Goal: Transaction & Acquisition: Purchase product/service

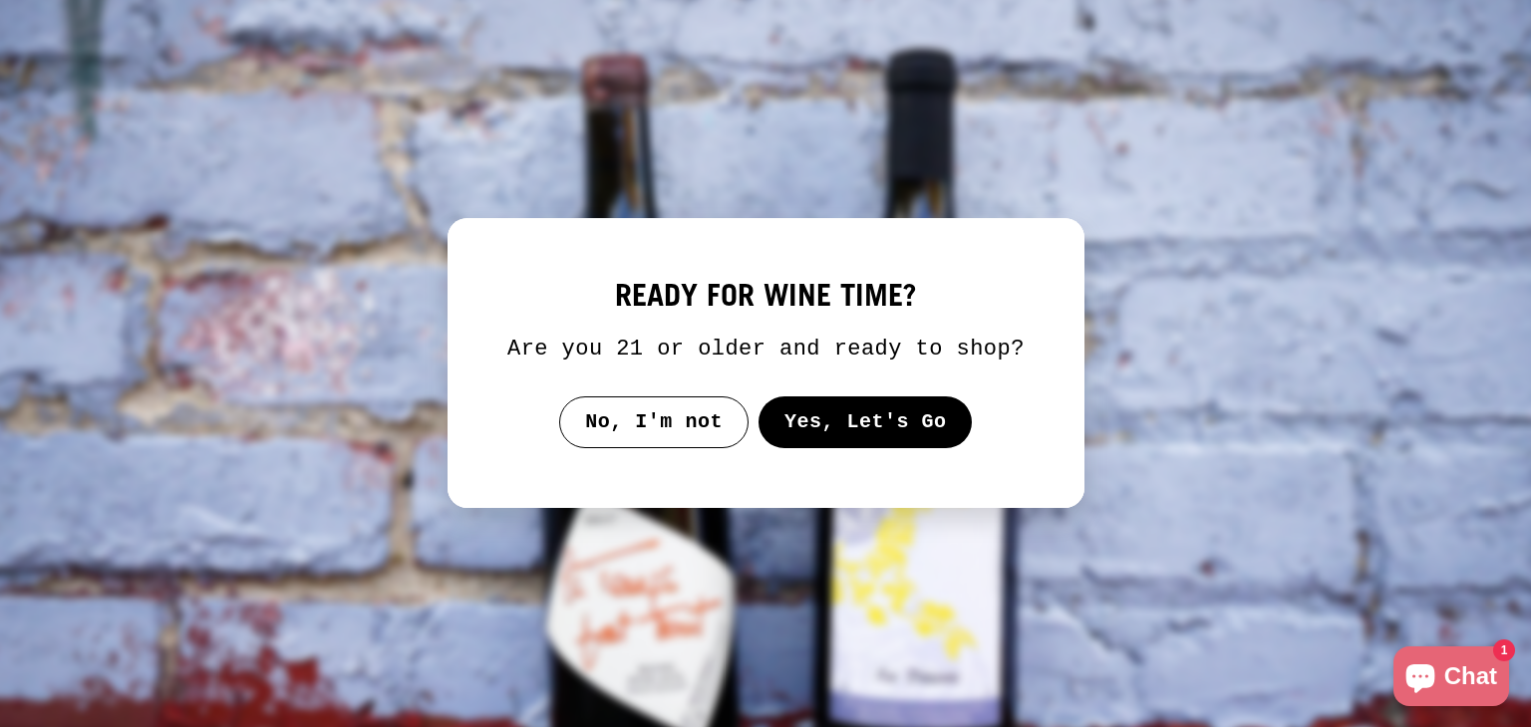
click at [868, 436] on button "Yes, Let's Go" at bounding box center [864, 423] width 214 height 52
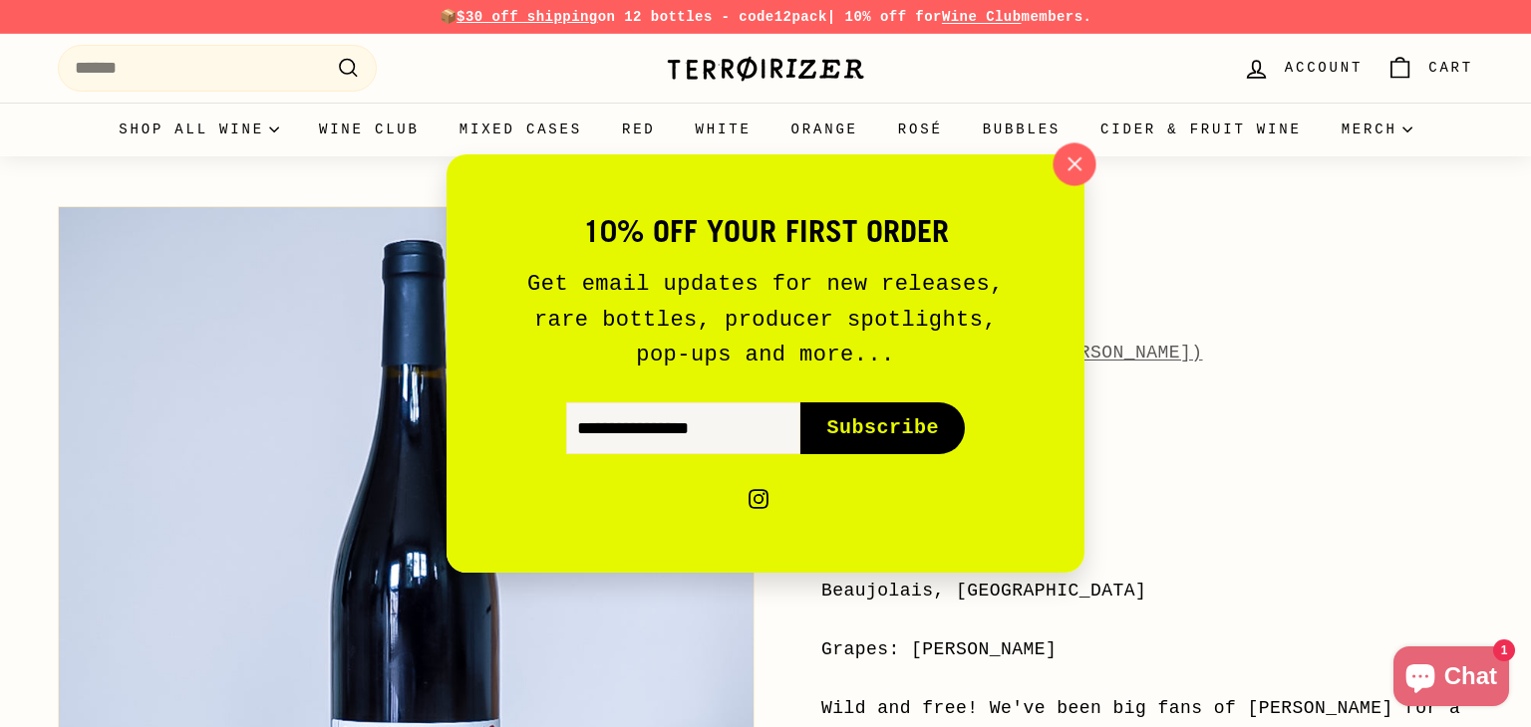
click at [1066, 168] on icon "button" at bounding box center [1074, 164] width 30 height 30
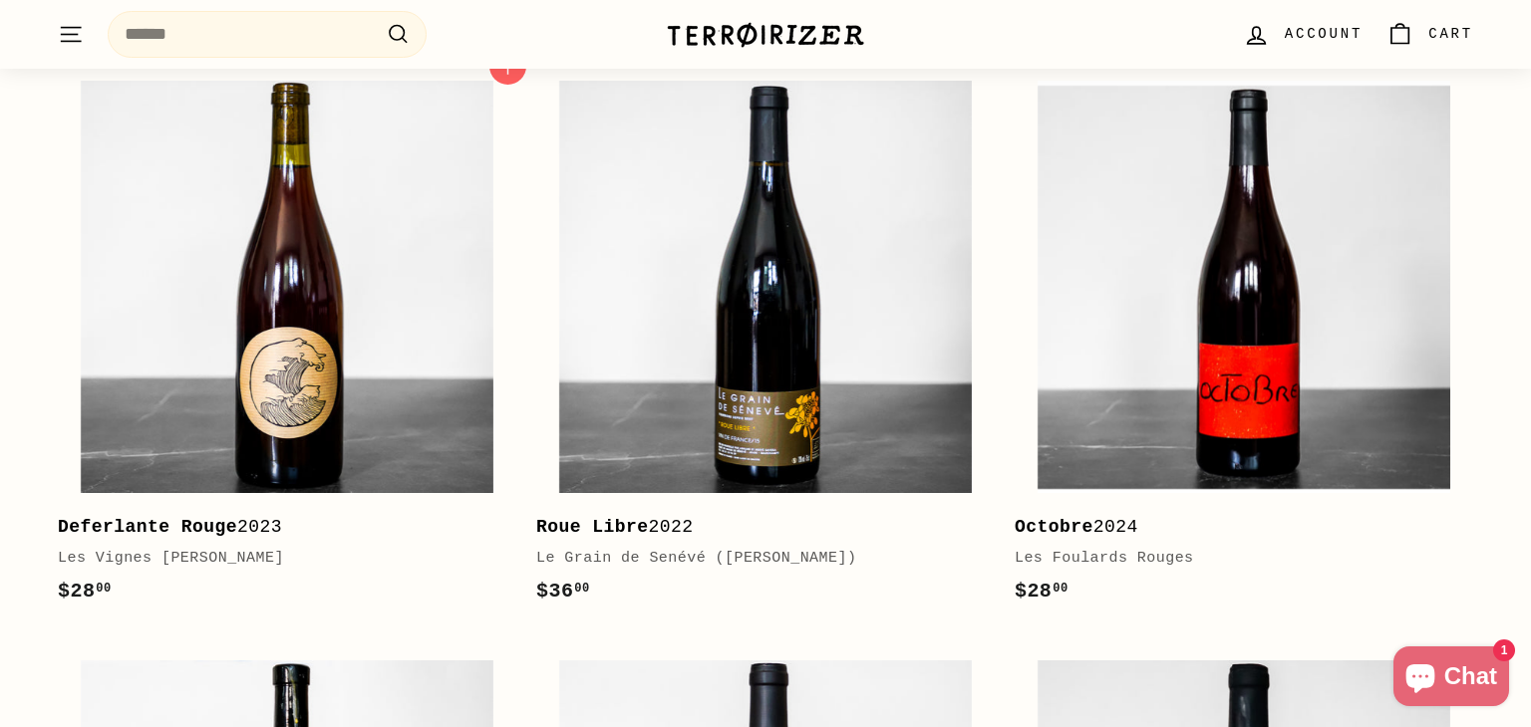
scroll to position [2324, 0]
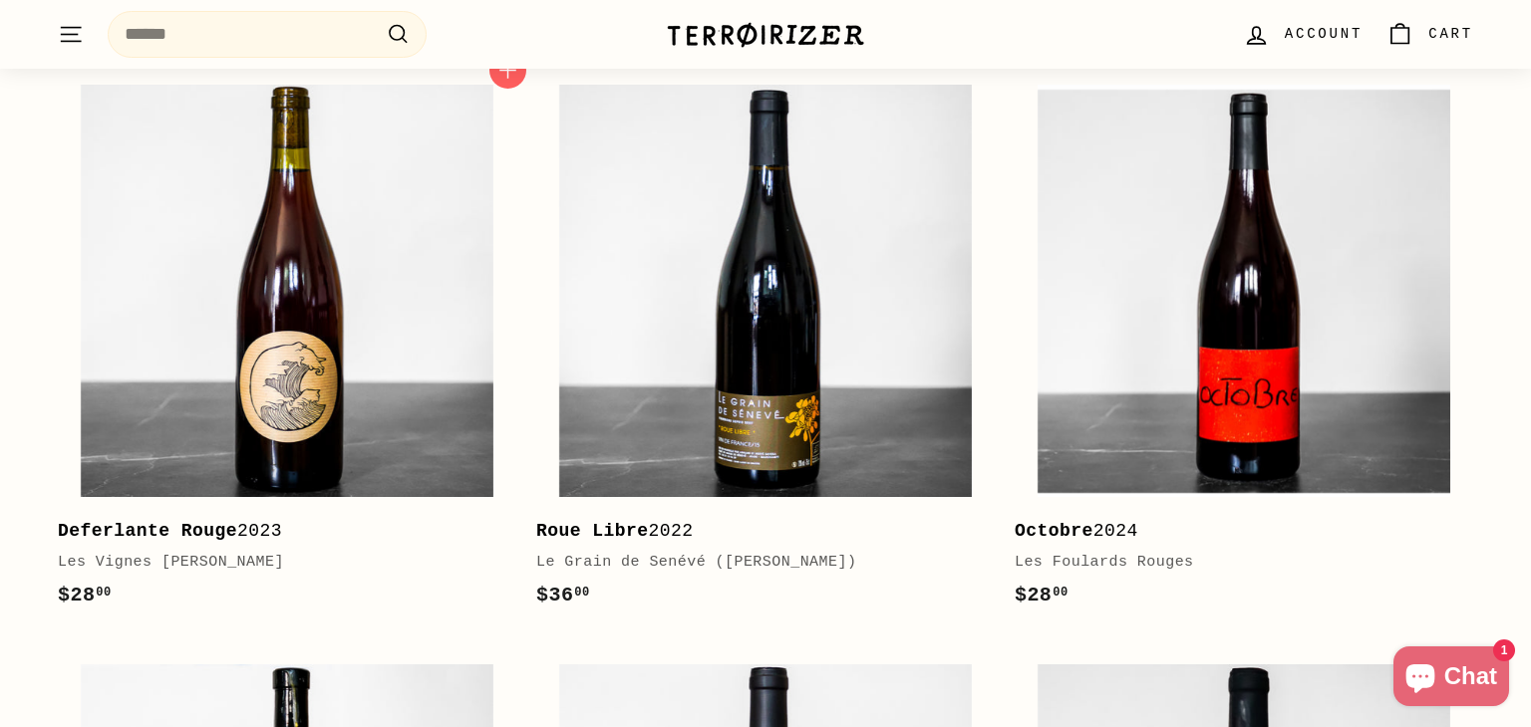
click at [199, 551] on div "Les Vignes [PERSON_NAME]" at bounding box center [277, 563] width 438 height 24
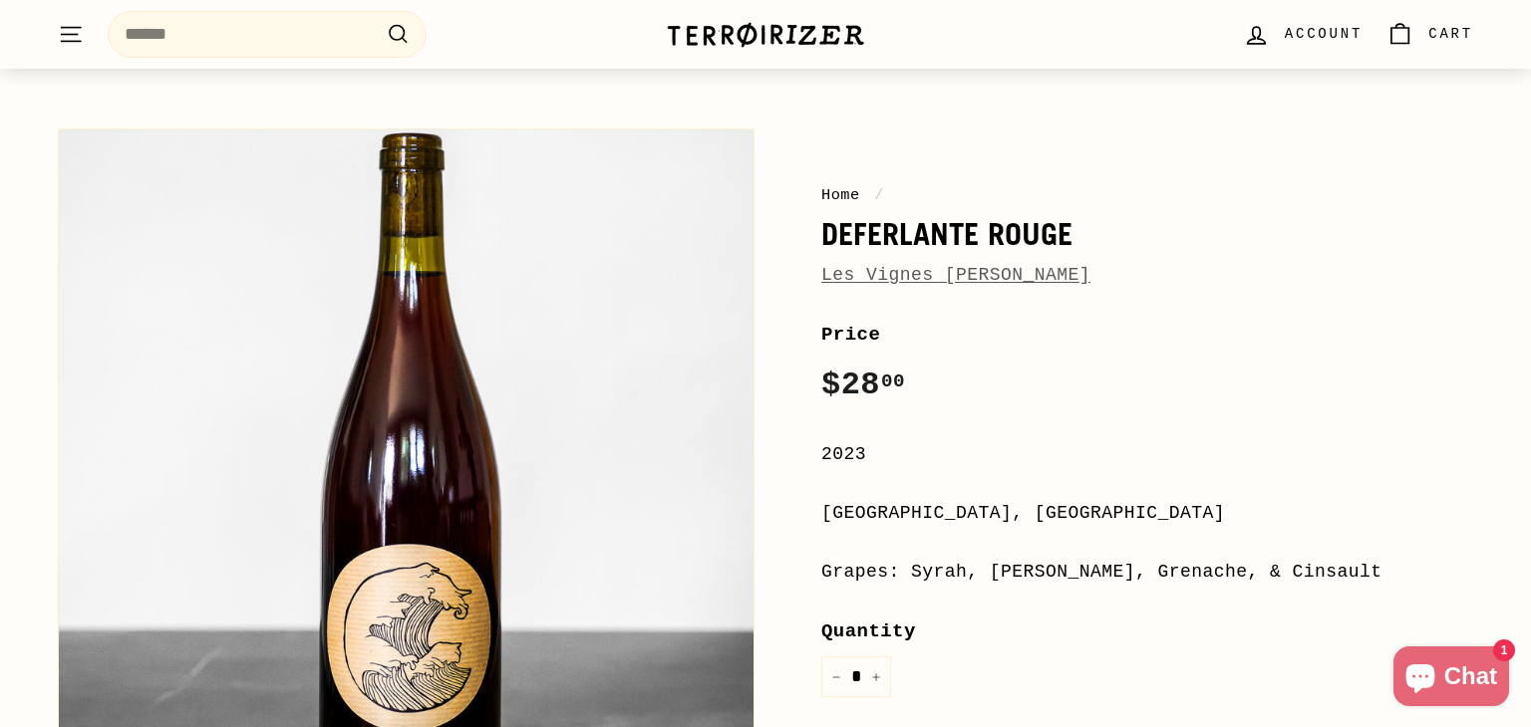
scroll to position [80, 0]
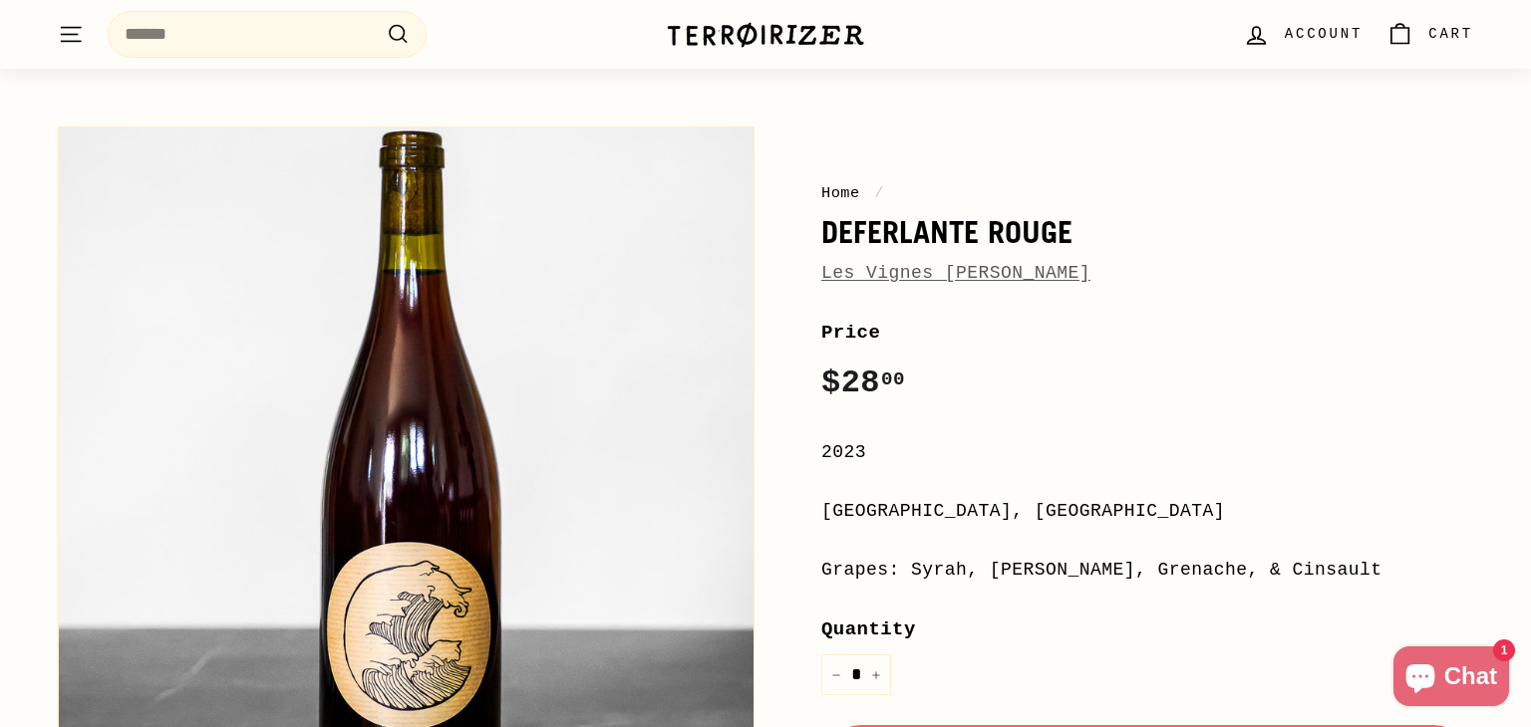
click at [887, 280] on link "Les Vignes [PERSON_NAME]" at bounding box center [955, 273] width 269 height 20
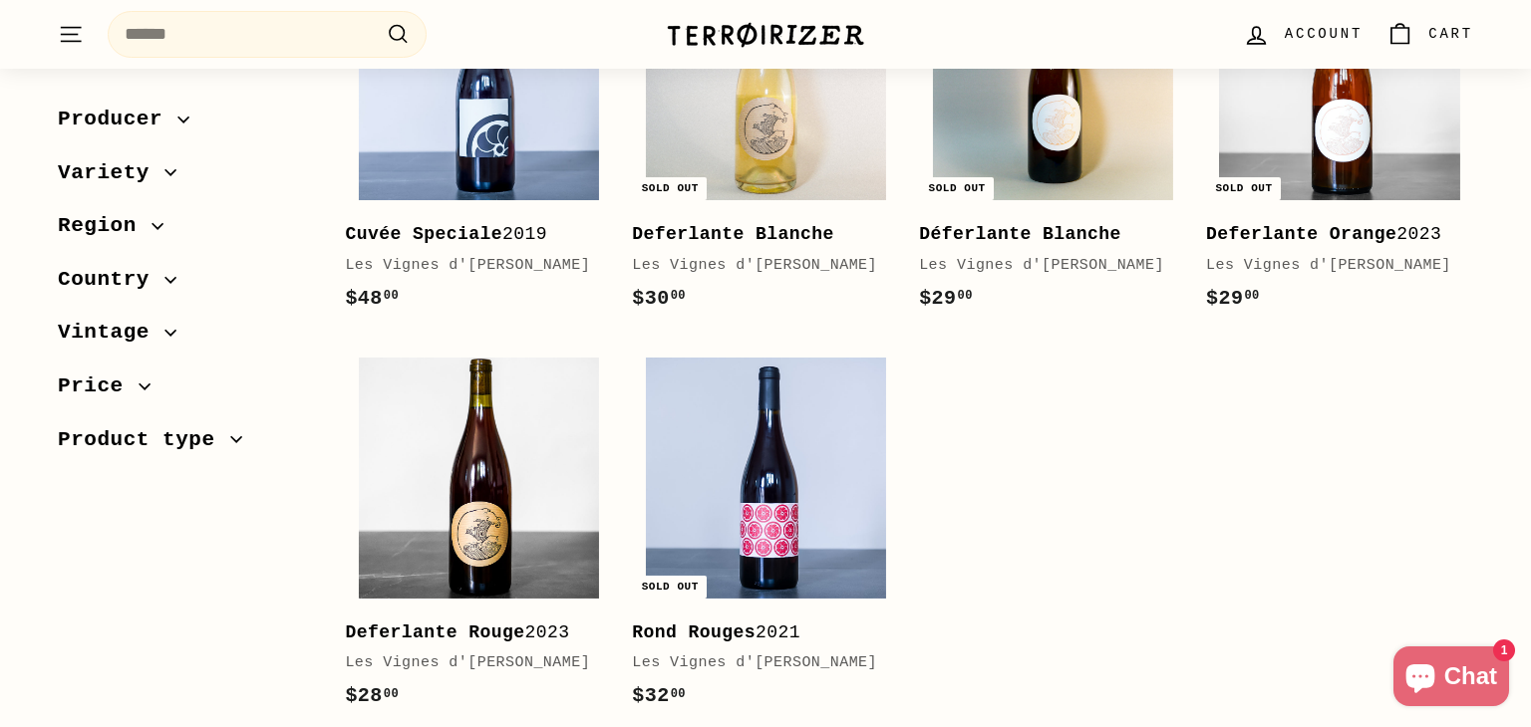
scroll to position [454, 0]
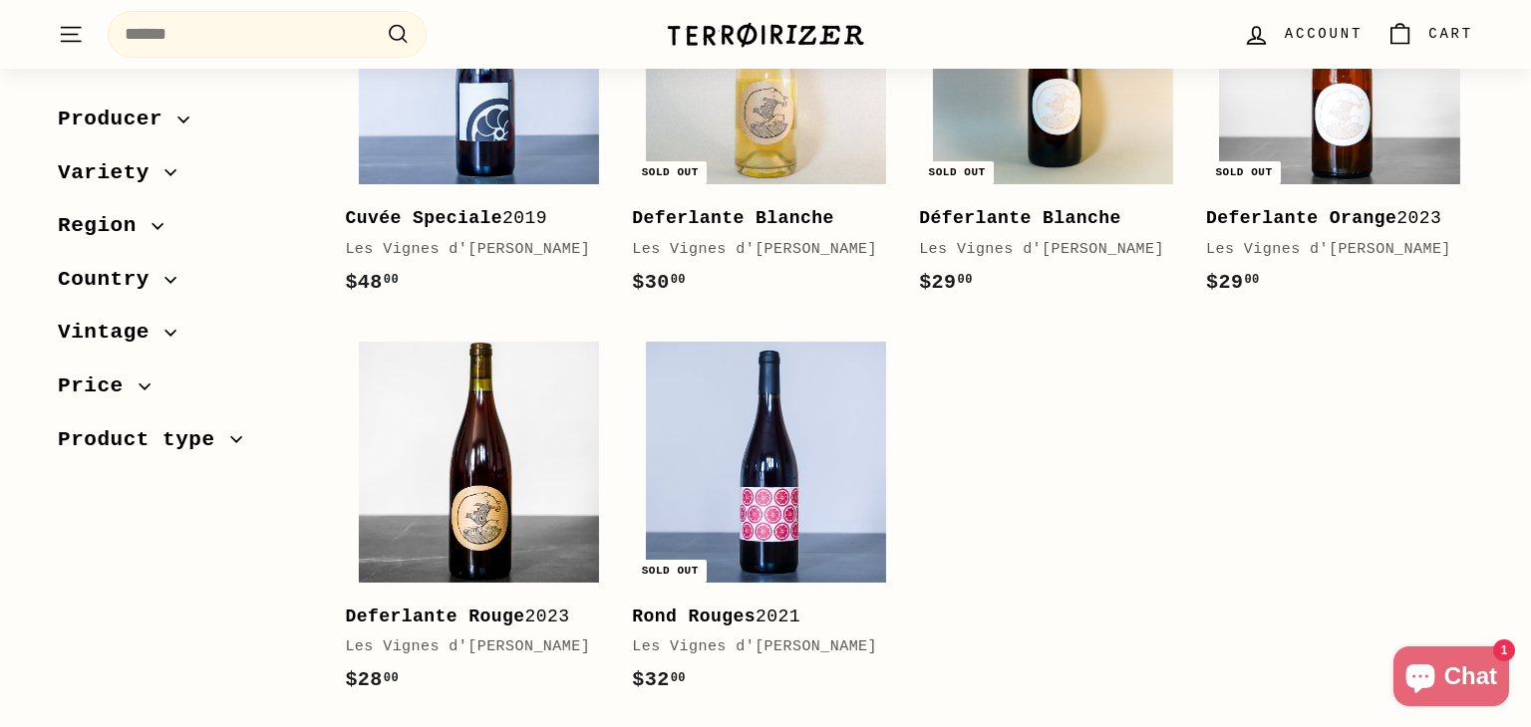
click at [1249, 217] on b "Deferlante Orange" at bounding box center [1301, 218] width 190 height 20
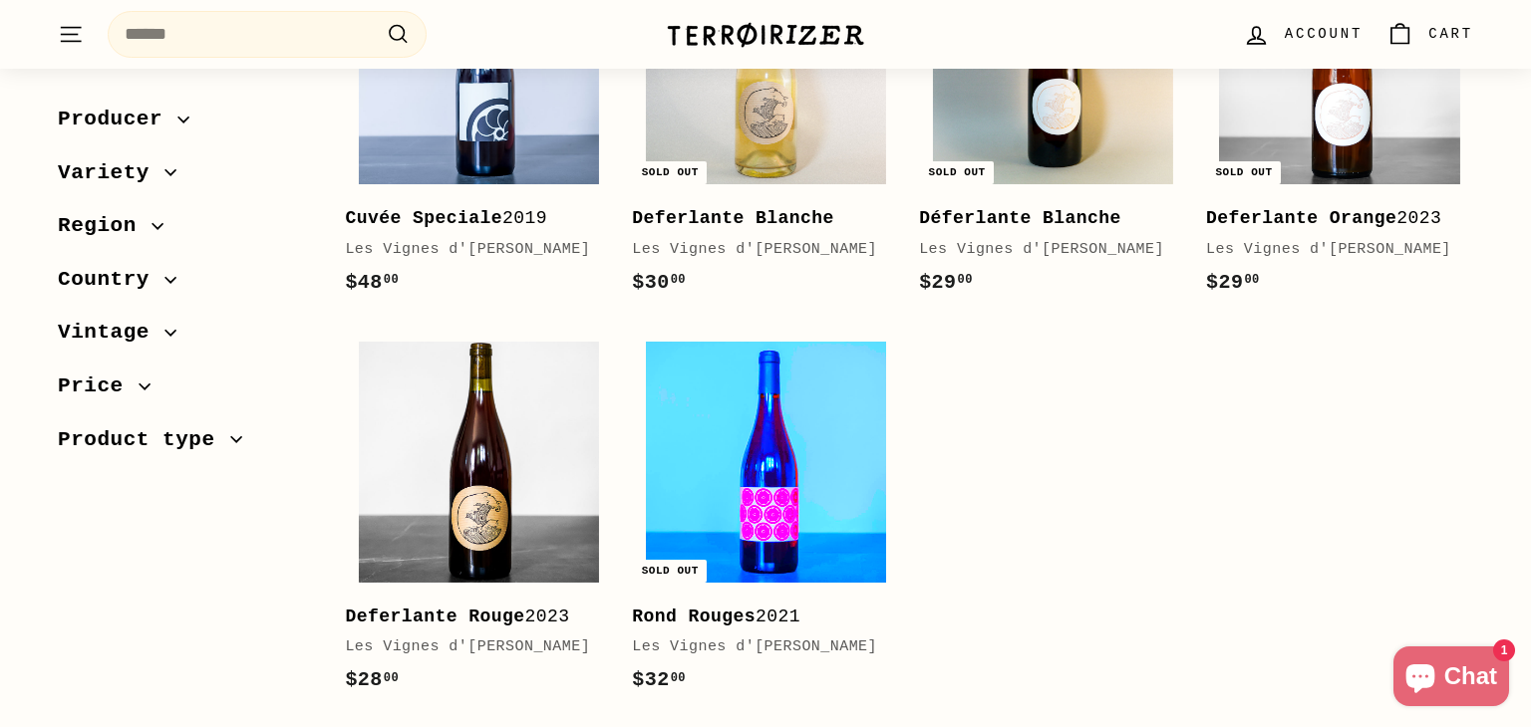
click at [736, 548] on img at bounding box center [766, 462] width 240 height 240
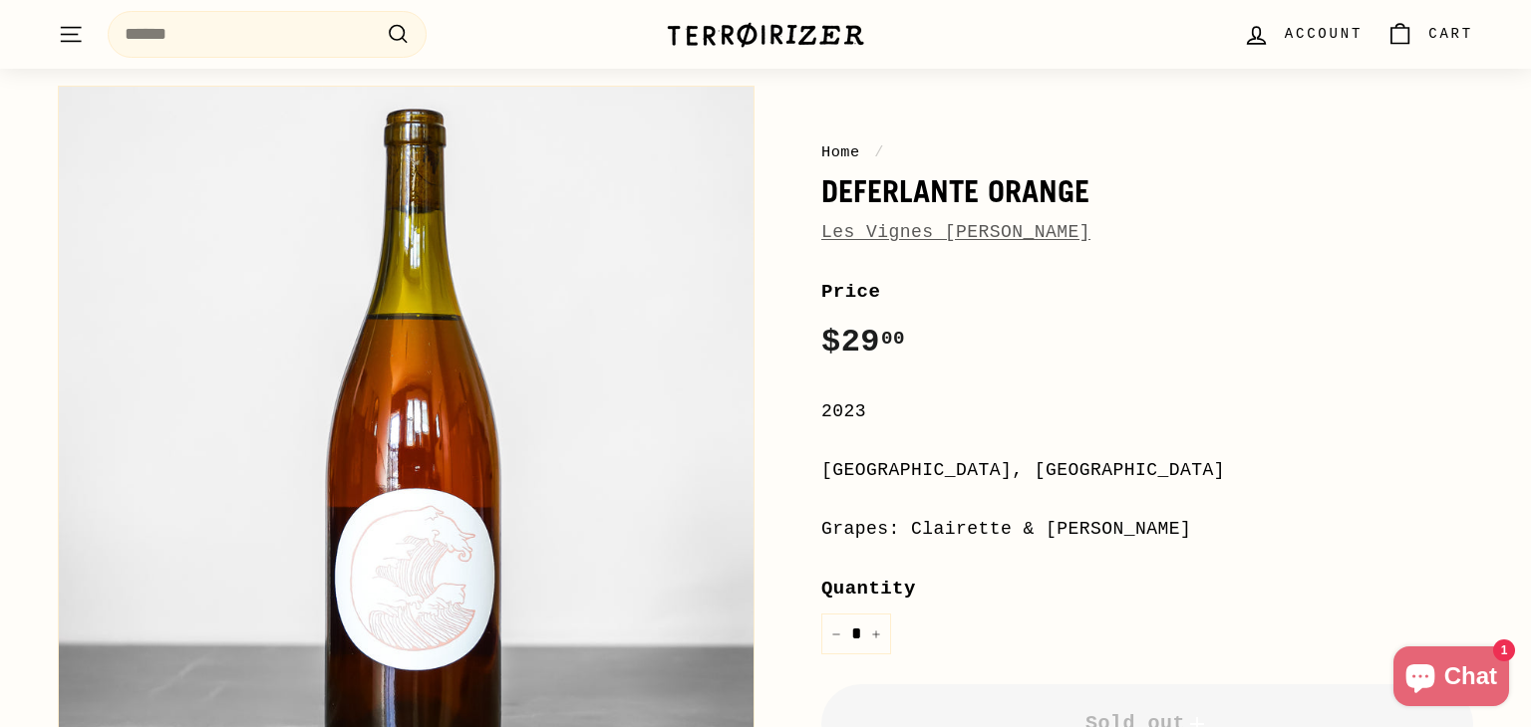
scroll to position [118, 0]
